Goal: Task Accomplishment & Management: Use online tool/utility

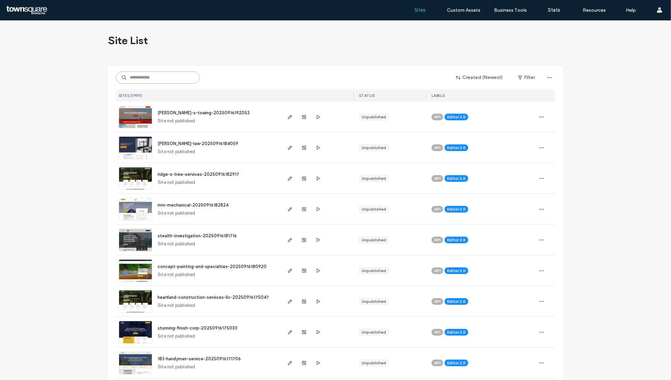
click at [181, 77] on input at bounding box center [158, 78] width 84 height 12
paste input "**********"
type input "**********"
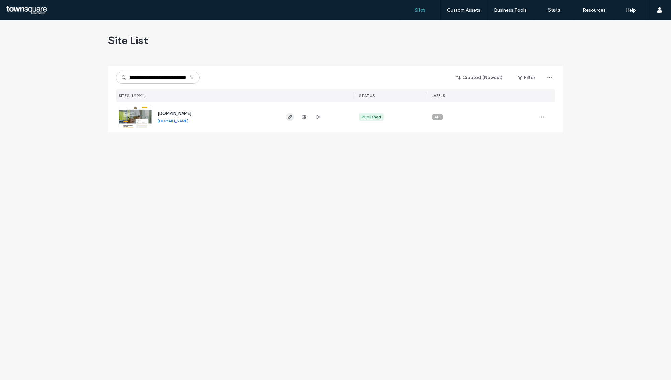
click at [286, 114] on div at bounding box center [317, 117] width 73 height 31
click at [289, 114] on icon "button" at bounding box center [289, 116] width 5 height 5
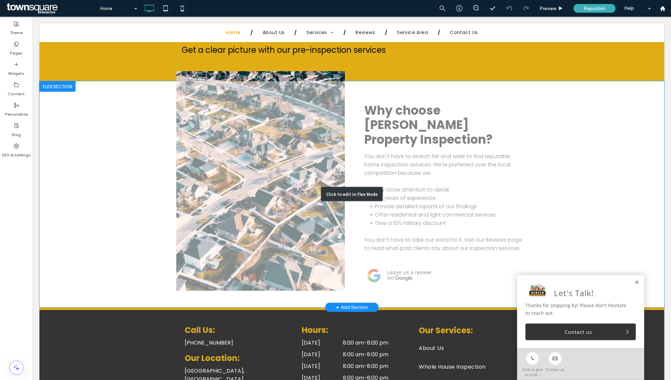
click at [394, 169] on div "Click to edit in Flex Mode" at bounding box center [351, 194] width 625 height 227
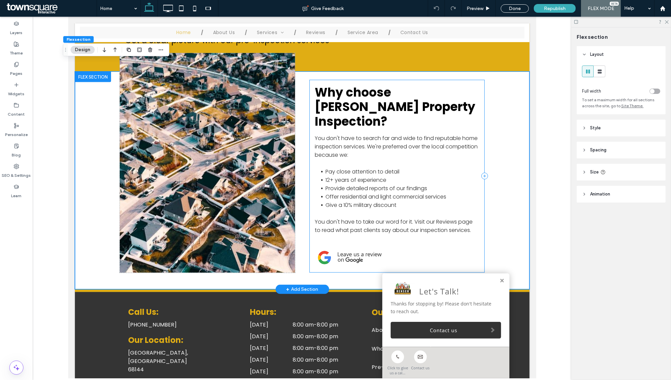
scroll to position [837, 0]
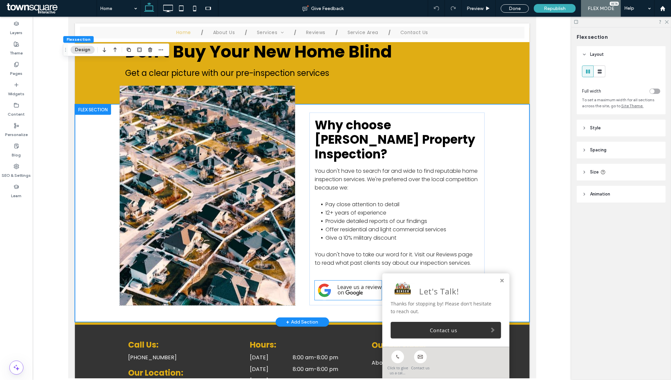
click at [362, 281] on img at bounding box center [348, 290] width 67 height 19
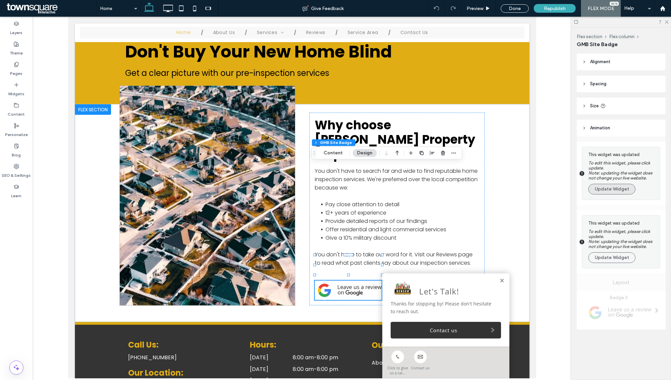
click at [628, 195] on button "Update Widget" at bounding box center [612, 189] width 47 height 11
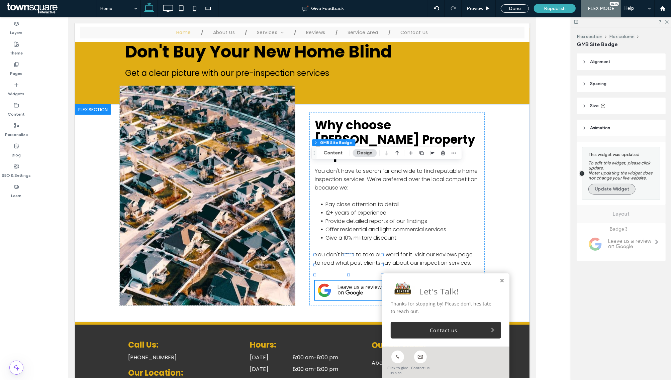
click at [622, 192] on button "Update Widget" at bounding box center [612, 189] width 47 height 11
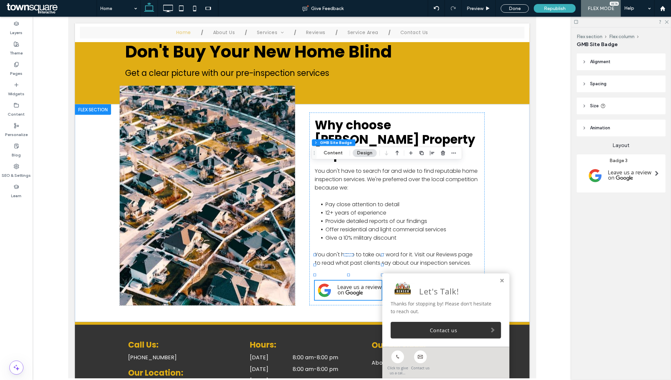
click at [633, 176] on img at bounding box center [618, 176] width 73 height 24
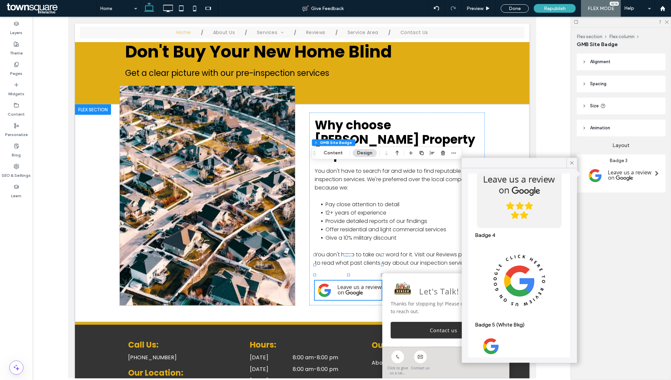
scroll to position [335, 0]
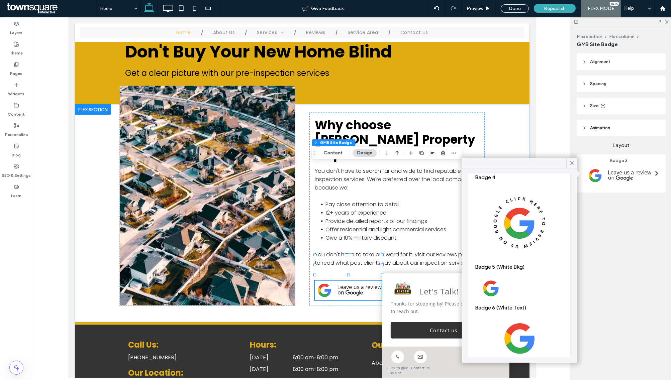
click at [633, 258] on div "Flex section Flex column GMB Site Badge Alignment Spacing Padding (inner spacin…" at bounding box center [621, 203] width 100 height 353
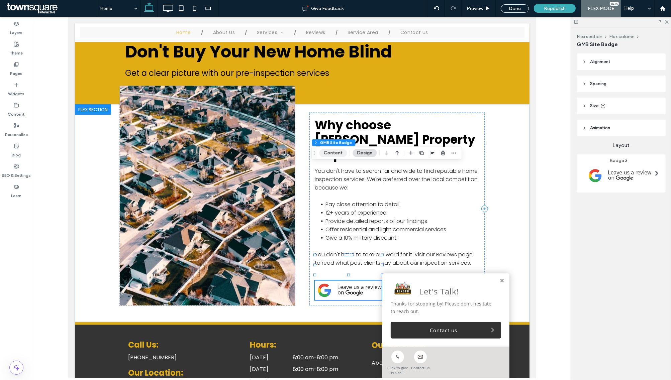
drag, startPoint x: 333, startPoint y: 151, endPoint x: 291, endPoint y: 166, distance: 44.5
click at [333, 151] on button "Content" at bounding box center [333, 153] width 28 height 8
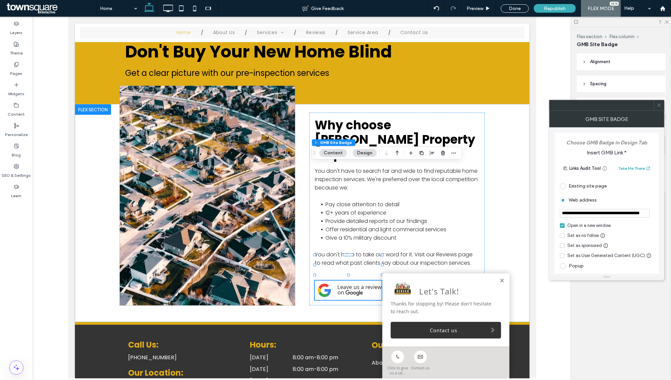
click at [635, 215] on input "url" at bounding box center [605, 213] width 90 height 9
click at [634, 214] on input "url" at bounding box center [605, 213] width 90 height 9
click at [634, 214] on input "url" at bounding box center [605, 214] width 90 height 10
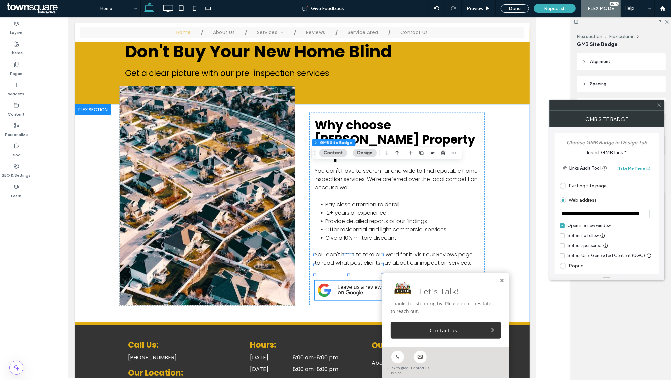
scroll to position [0, 0]
drag, startPoint x: 643, startPoint y: 215, endPoint x: 547, endPoint y: 219, distance: 96.5
click at [547, 219] on body ".wqwq-1{fill:#231f20;} .cls-1q, .cls-2q { fill-rule: evenodd; } .cls-2q { fill:…" at bounding box center [335, 190] width 671 height 380
type input "**********"
click at [609, 215] on input "url" at bounding box center [605, 214] width 90 height 10
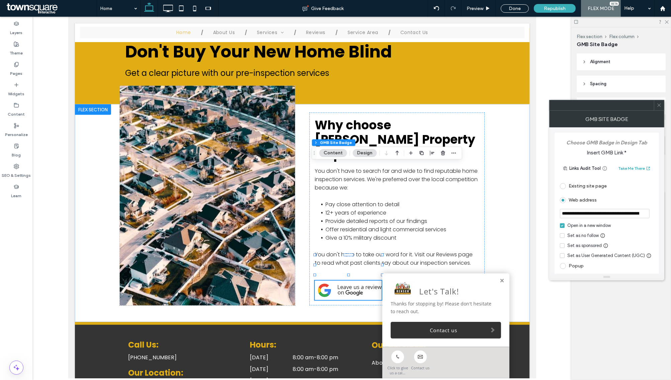
click at [609, 215] on input "url" at bounding box center [605, 214] width 90 height 10
paste input "**********"
type input "**********"
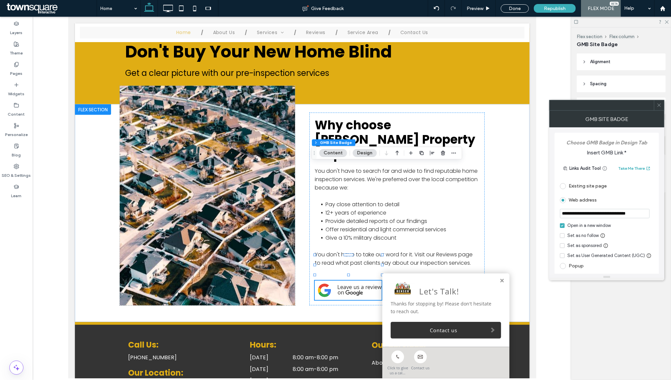
click at [661, 109] on span at bounding box center [659, 105] width 5 height 10
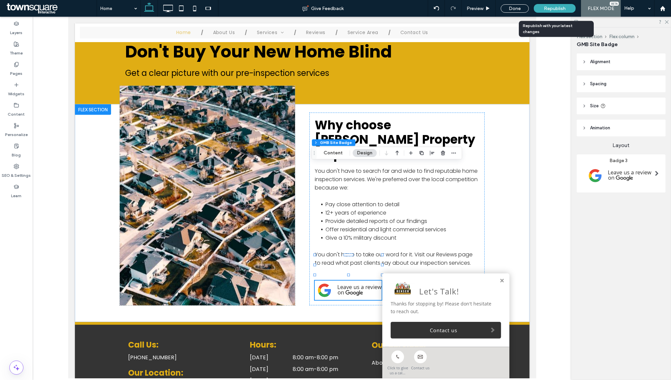
click at [564, 7] on span "Republish" at bounding box center [555, 9] width 22 height 6
